Goal: Task Accomplishment & Management: Manage account settings

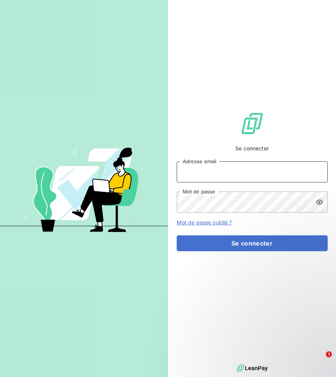
click at [196, 183] on input "Adresse email" at bounding box center [252, 171] width 151 height 21
type input "[PERSON_NAME][EMAIL_ADDRESS][DOMAIN_NAME]"
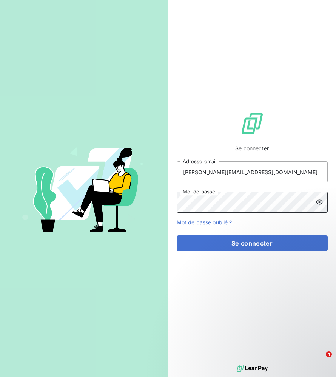
click at [177, 236] on button "Se connecter" at bounding box center [252, 244] width 151 height 16
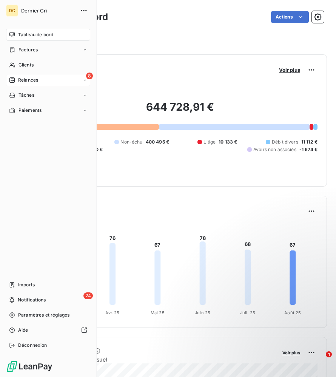
click at [17, 81] on div "Relances" at bounding box center [23, 80] width 29 height 7
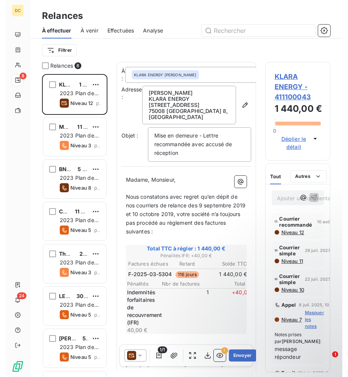
scroll to position [303, 65]
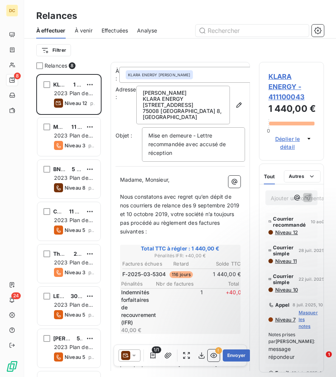
click at [312, 25] on div at bounding box center [245, 31] width 158 height 12
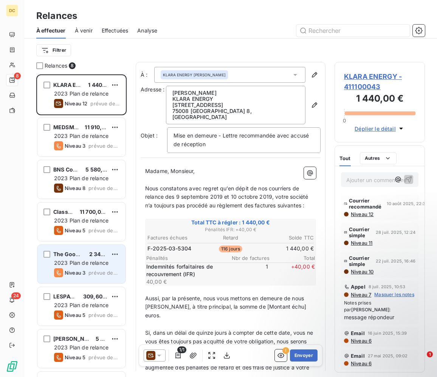
scroll to position [36, 0]
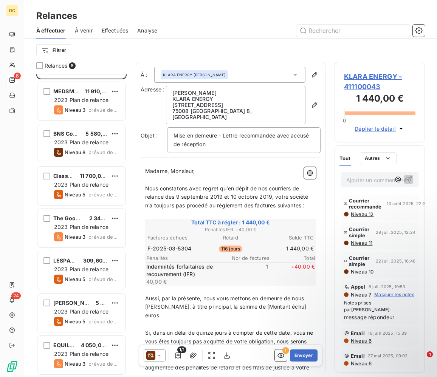
click at [113, 260] on html "DC 8 24 Relances À effectuer À venir Effectuées Analyse Filtrer Relances 8 KLAR…" at bounding box center [218, 188] width 437 height 377
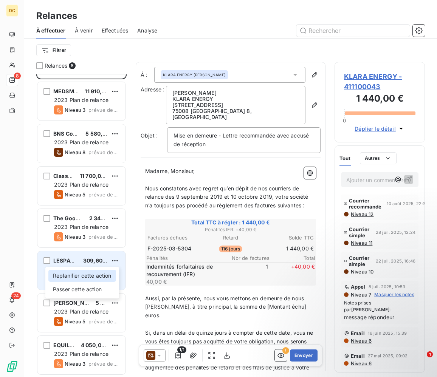
click at [102, 277] on div "Replanifier cette action" at bounding box center [82, 276] width 68 height 12
select select "7"
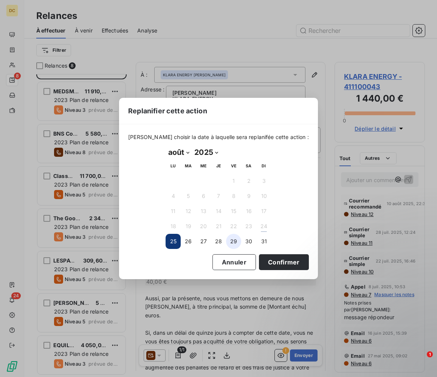
click at [229, 244] on button "29" at bounding box center [233, 241] width 15 height 15
click at [263, 262] on button "Confirmer" at bounding box center [284, 262] width 50 height 16
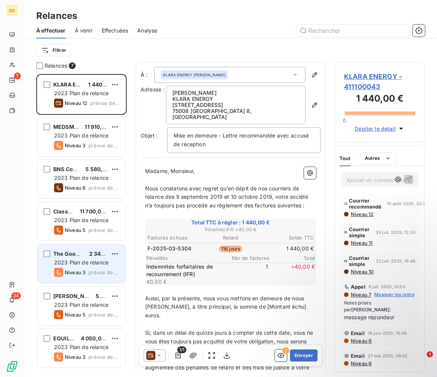
scroll to position [0, 0]
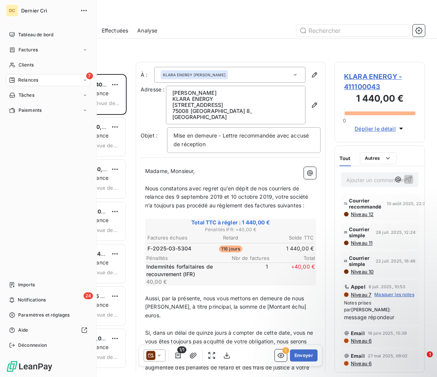
click at [11, 78] on icon at bounding box center [11, 80] width 5 height 5
click at [23, 36] on span "Tableau de bord" at bounding box center [35, 34] width 35 height 7
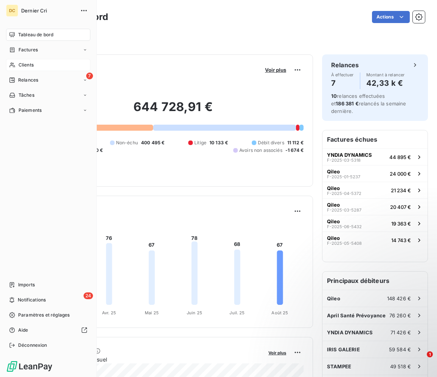
click at [14, 65] on icon at bounding box center [12, 65] width 6 height 6
